Goal: Navigation & Orientation: Find specific page/section

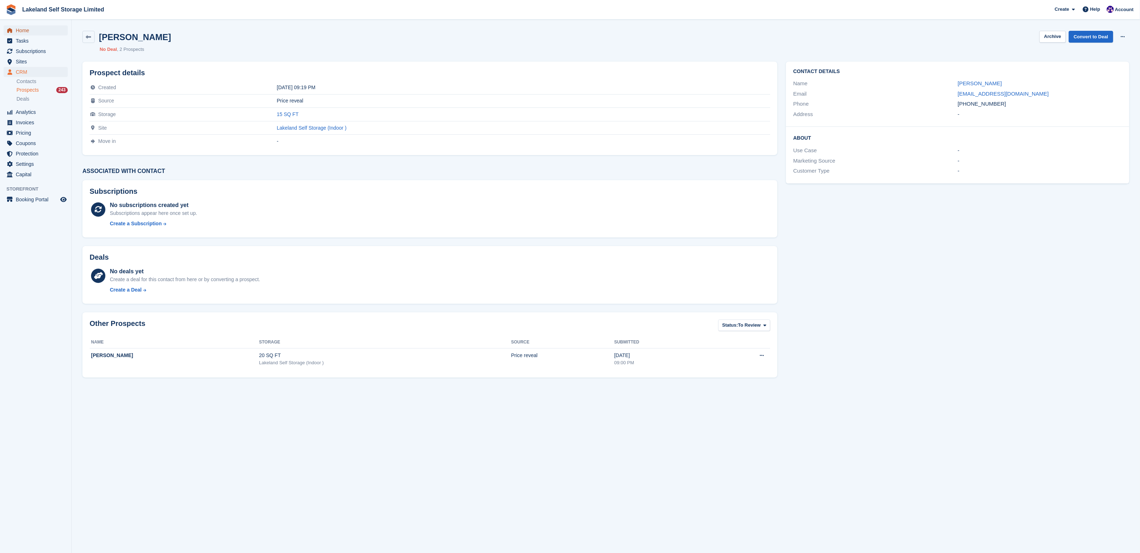
click at [33, 33] on span "Home" at bounding box center [37, 30] width 43 height 10
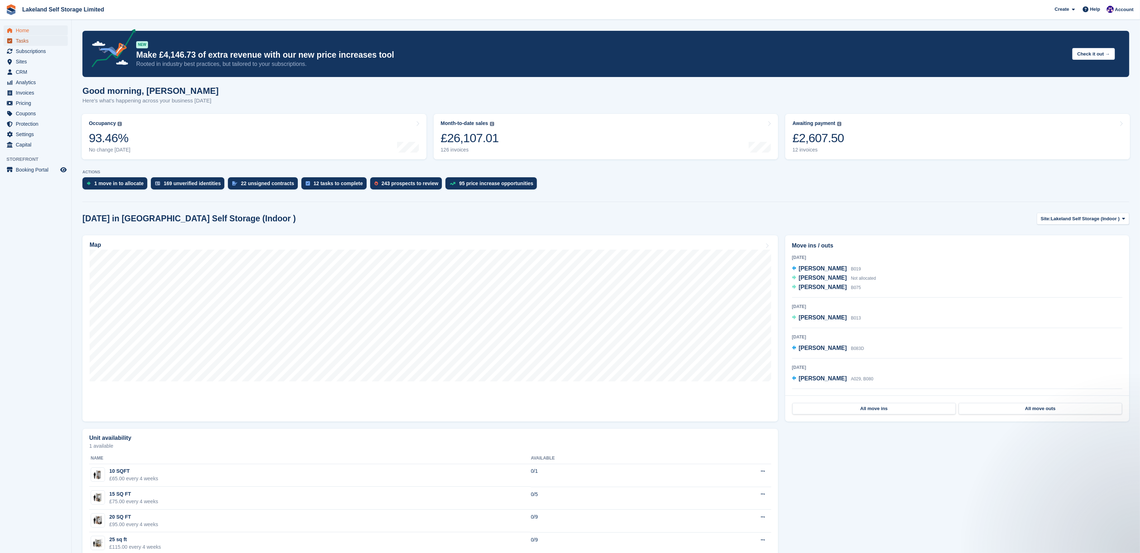
click at [23, 38] on span "Tasks" at bounding box center [37, 41] width 43 height 10
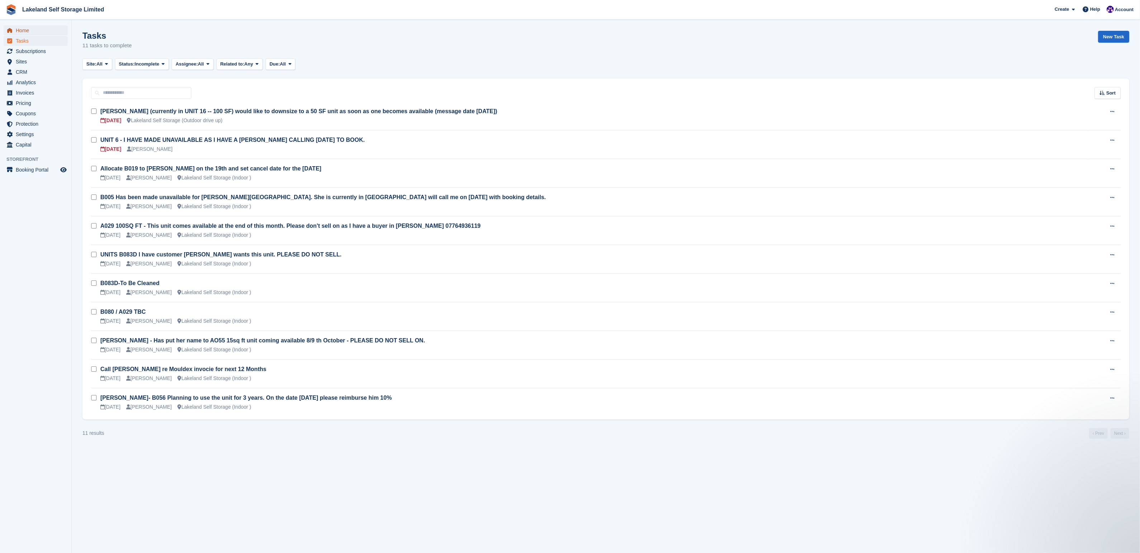
click at [23, 29] on span "Home" at bounding box center [37, 30] width 43 height 10
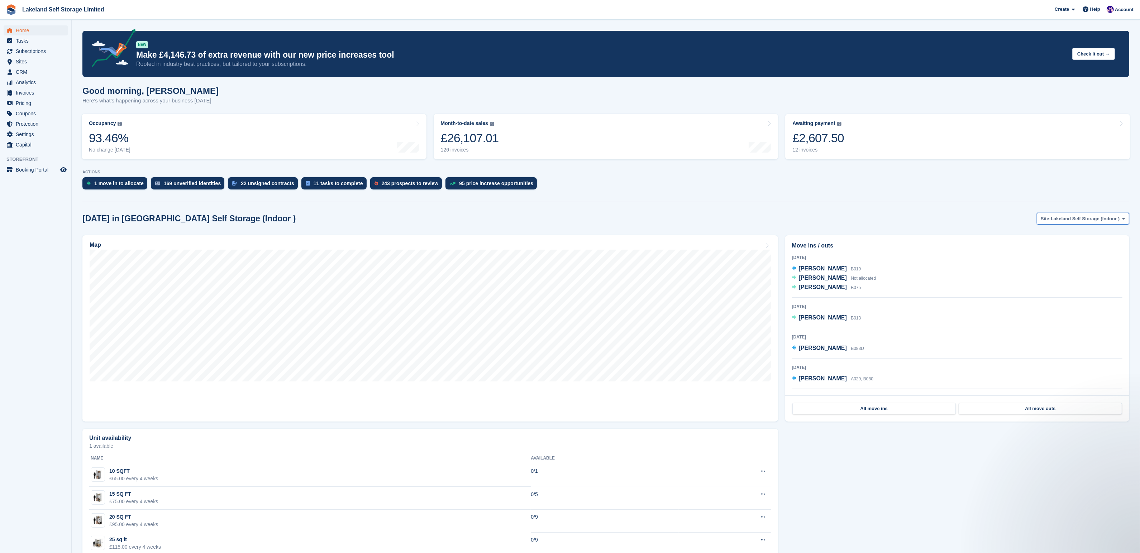
click at [1120, 219] on button "Site: Lakeland Self Storage (Indoor )" at bounding box center [1083, 219] width 92 height 12
click at [1091, 250] on link "Lakeland Self Storage (Outdoor drive up)" at bounding box center [1072, 248] width 107 height 13
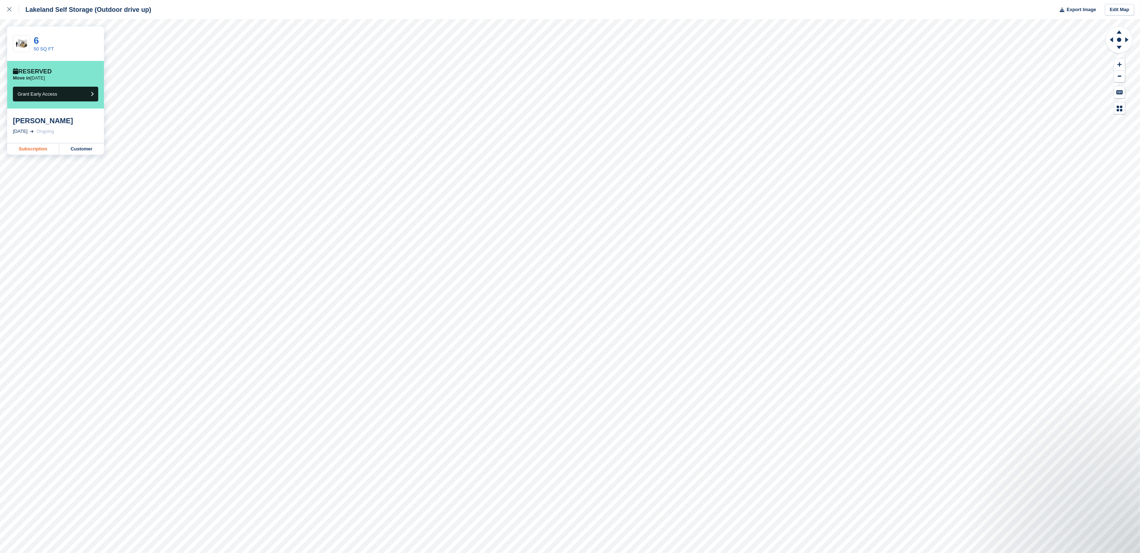
click at [29, 148] on link "Subscription" at bounding box center [33, 148] width 52 height 11
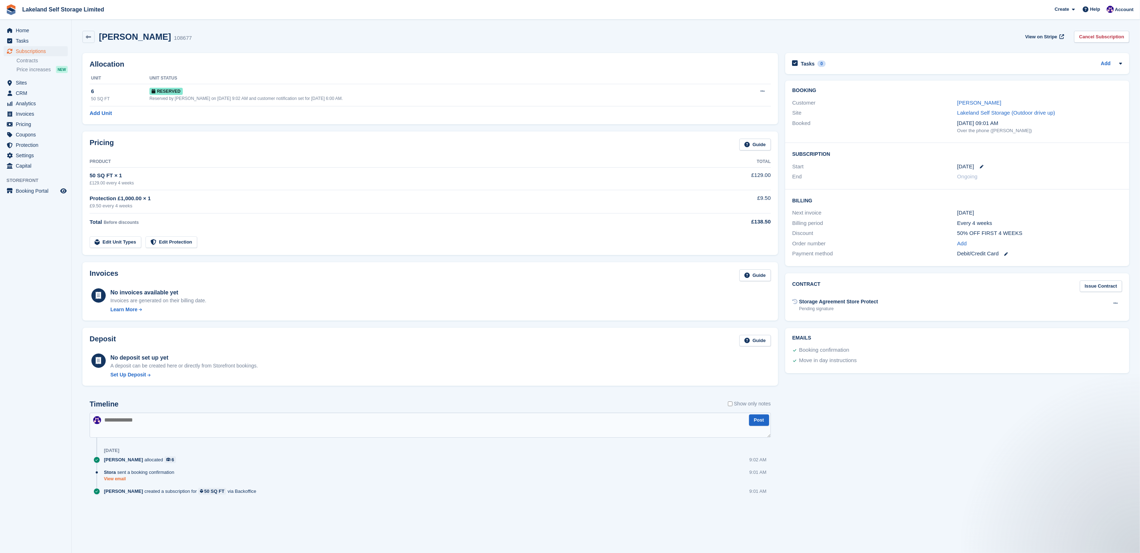
click at [115, 477] on link "View email" at bounding box center [141, 479] width 74 height 6
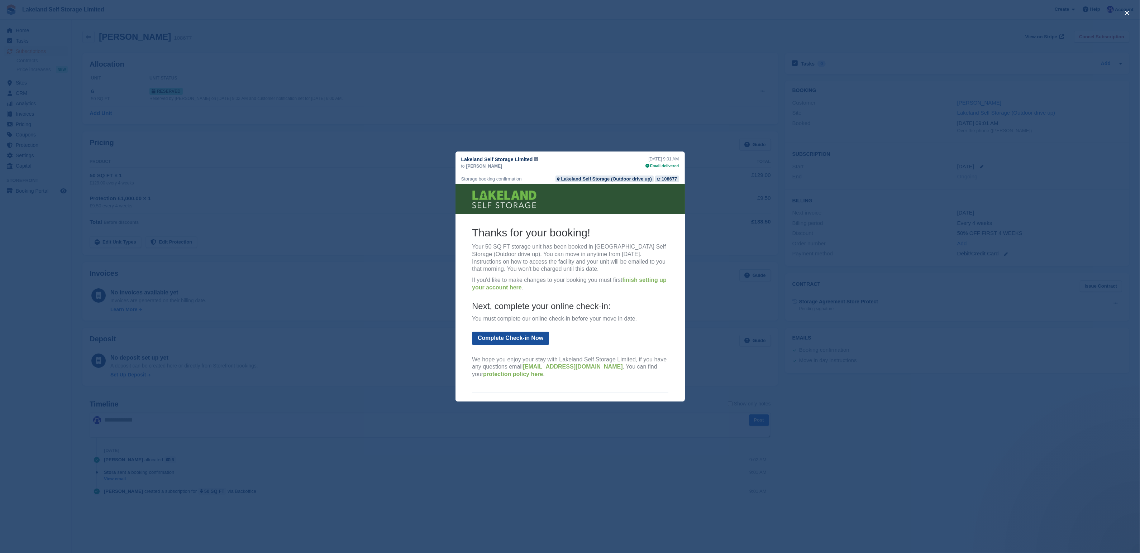
click at [507, 339] on link "Complete Check-in Now" at bounding box center [510, 337] width 77 height 13
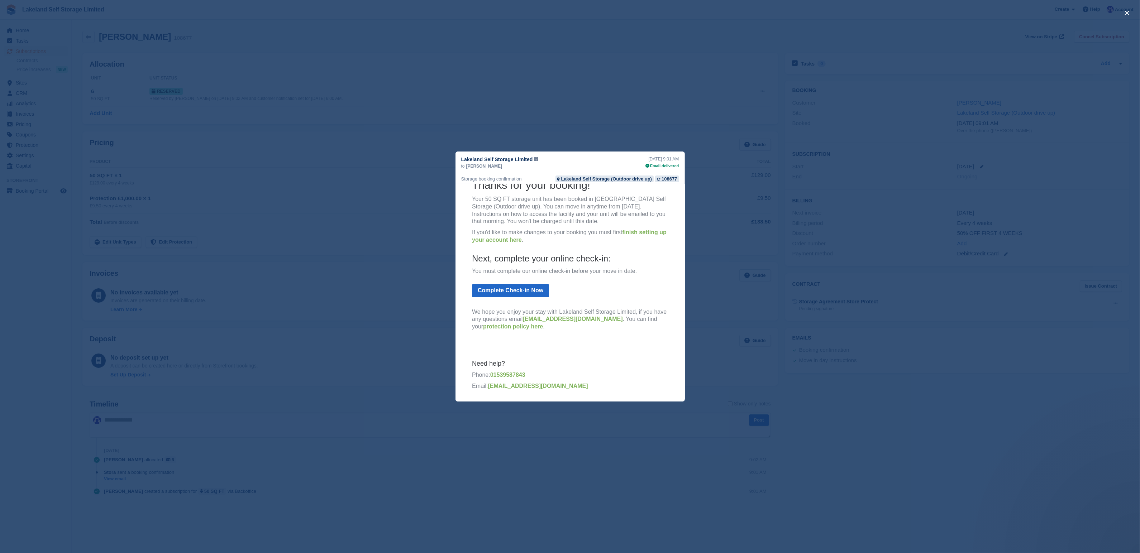
click at [346, 389] on div "close" at bounding box center [570, 276] width 1140 height 553
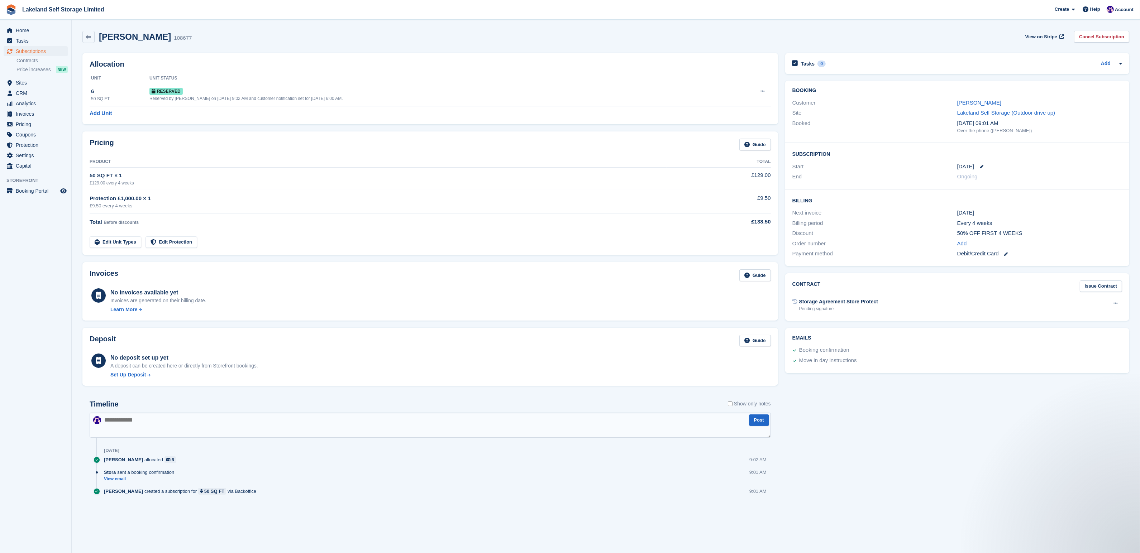
scroll to position [0, 0]
click at [24, 29] on span "Home" at bounding box center [37, 30] width 43 height 10
